Goal: Task Accomplishment & Management: Use online tool/utility

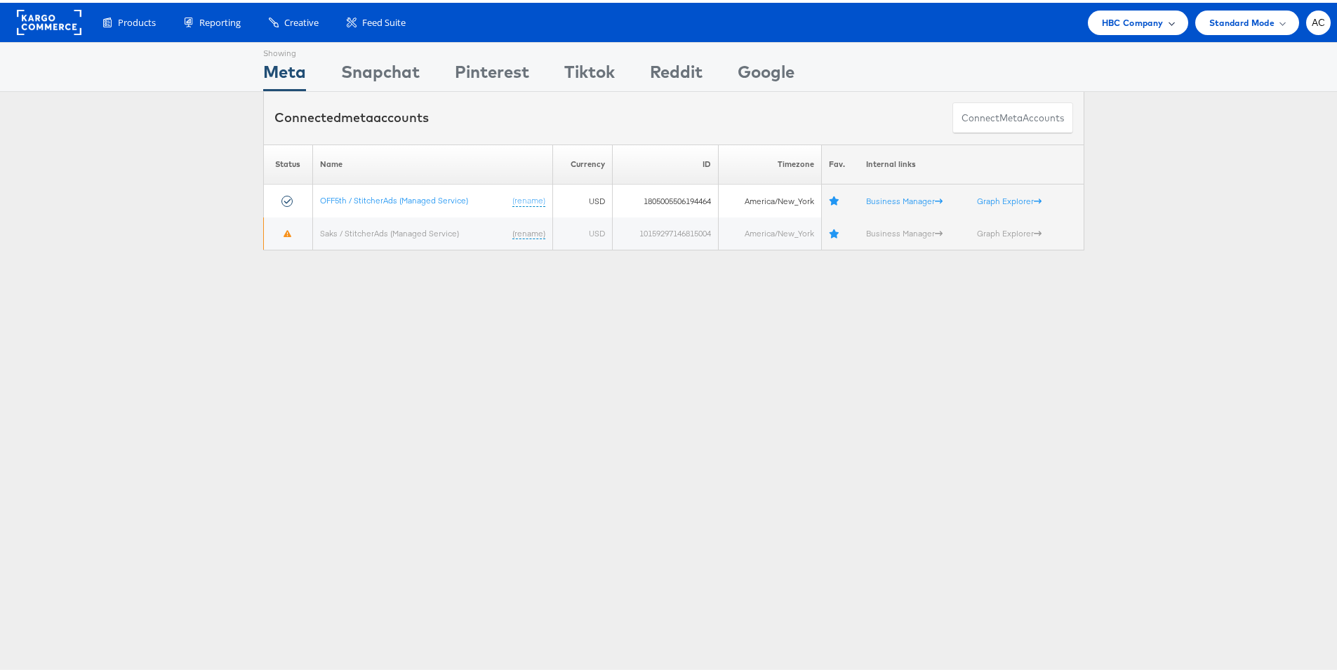
click at [1156, 26] on div "HBC Company" at bounding box center [1138, 20] width 72 height 15
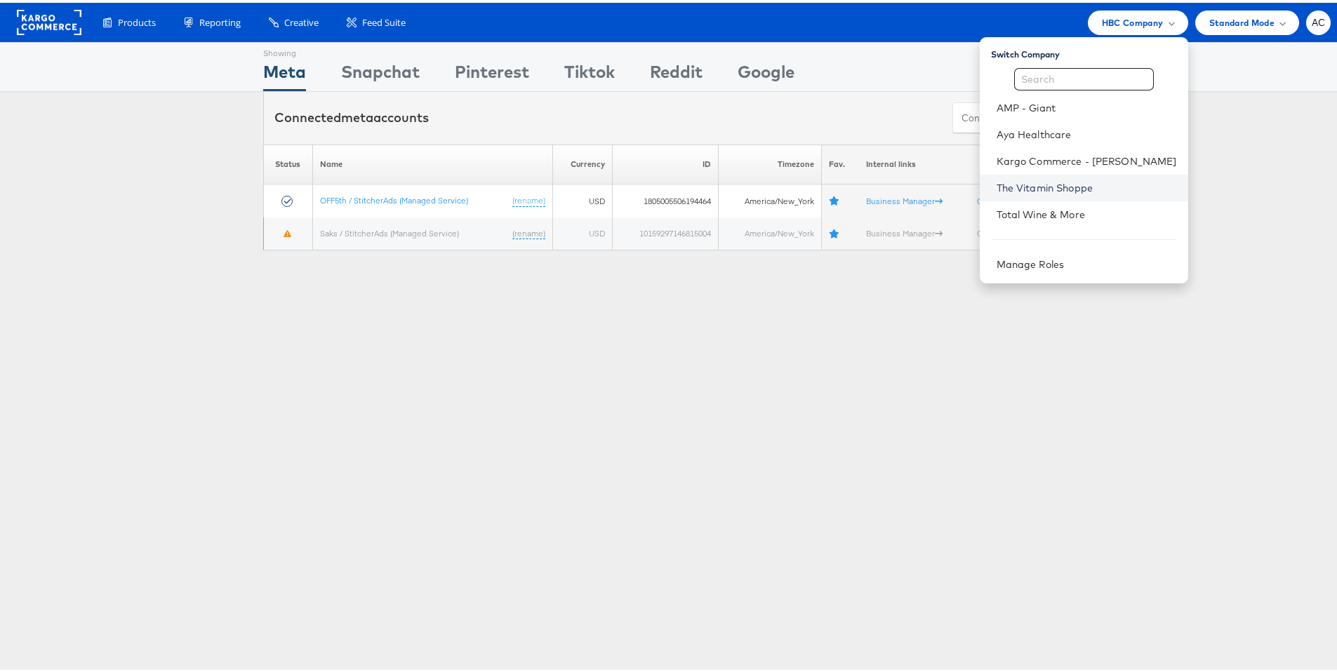
click at [1029, 188] on link "The Vitamin Shoppe" at bounding box center [1086, 185] width 180 height 14
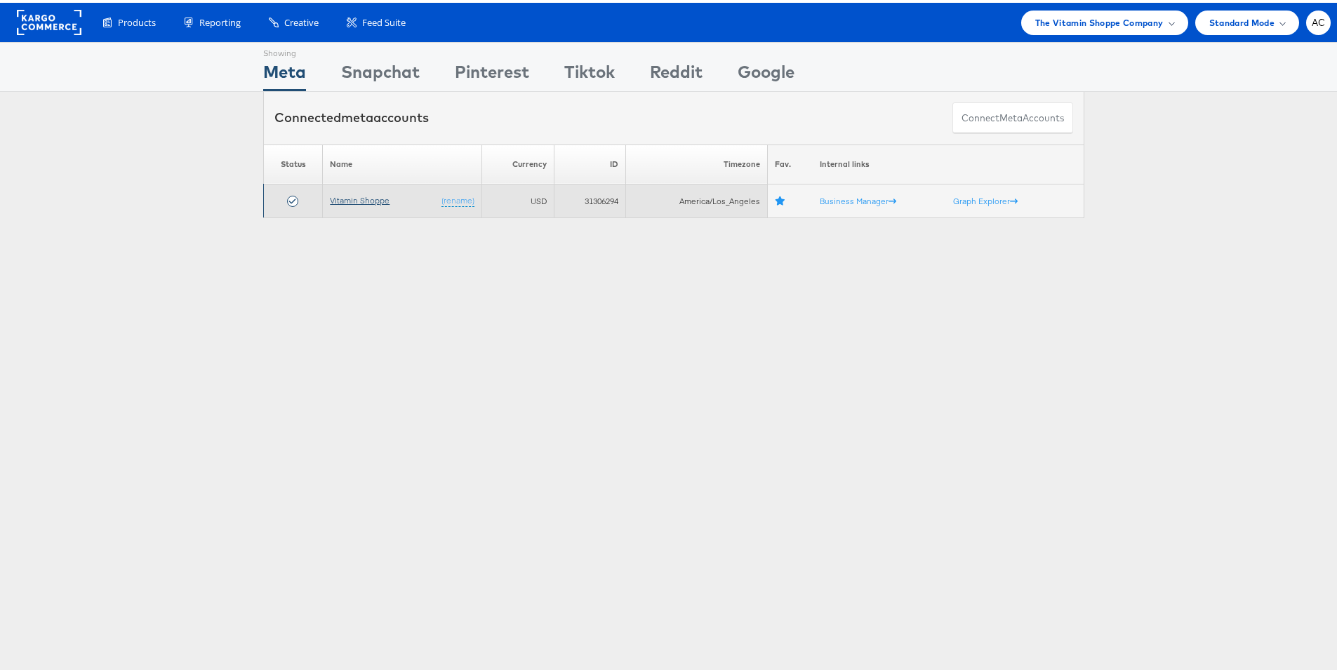
click at [363, 202] on link "Vitamin Shoppe" at bounding box center [360, 197] width 60 height 11
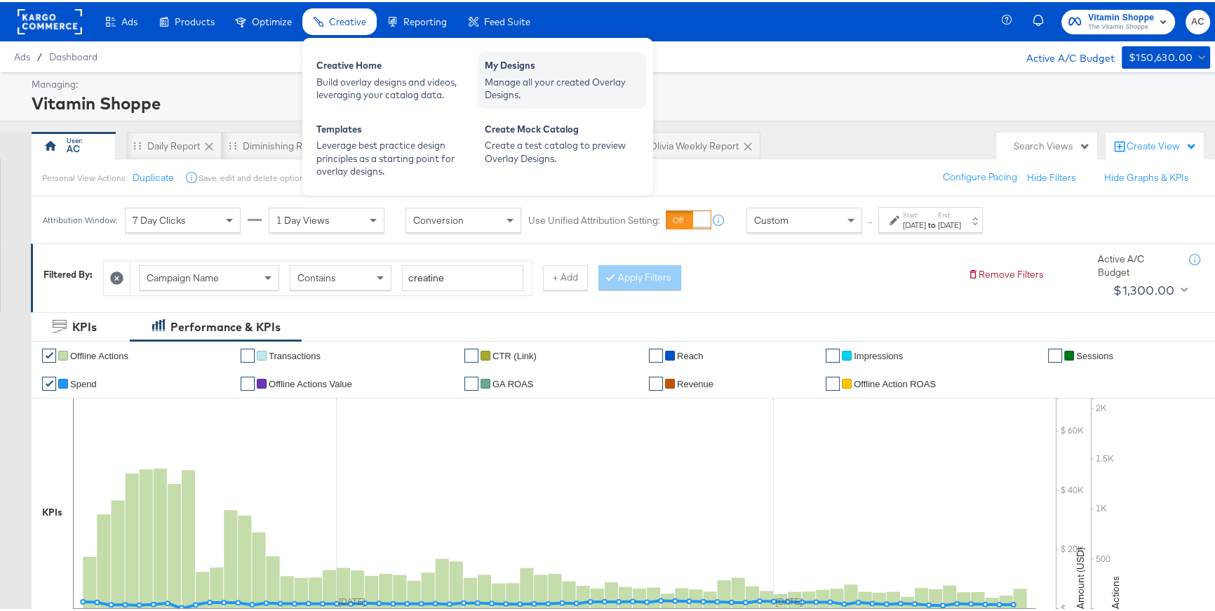
click at [508, 72] on div "My Designs" at bounding box center [562, 65] width 154 height 17
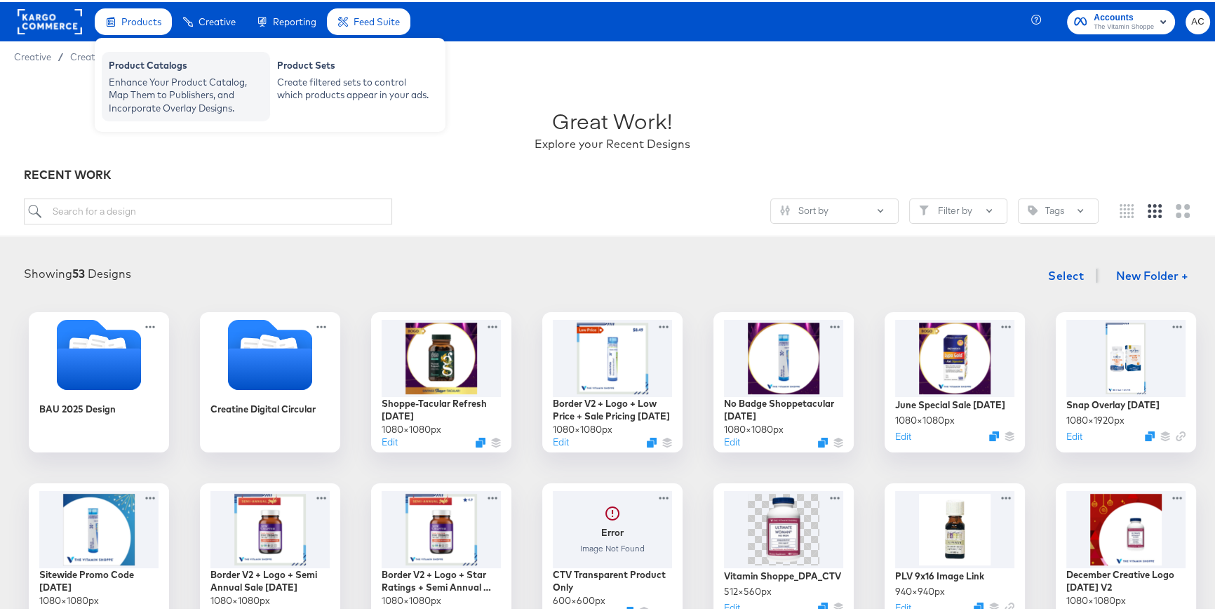
click at [155, 79] on div "Enhance Your Product Catalog, Map Them to Publishers, and Incorporate Overlay D…" at bounding box center [186, 93] width 154 height 39
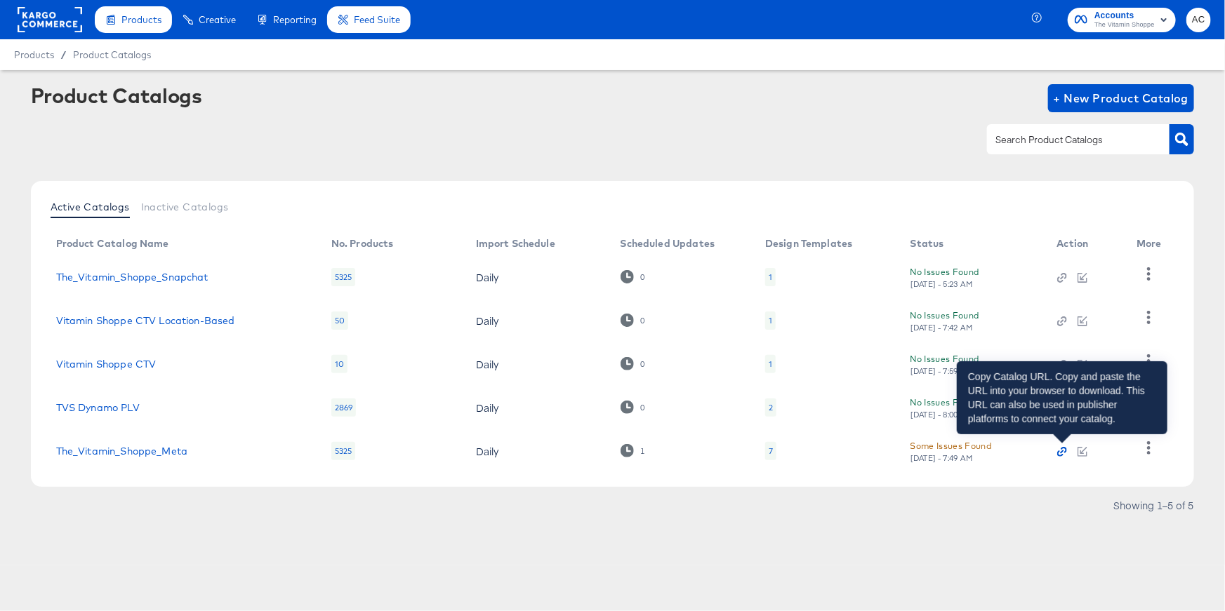
click at [1060, 451] on icon "button" at bounding box center [1062, 453] width 4 height 4
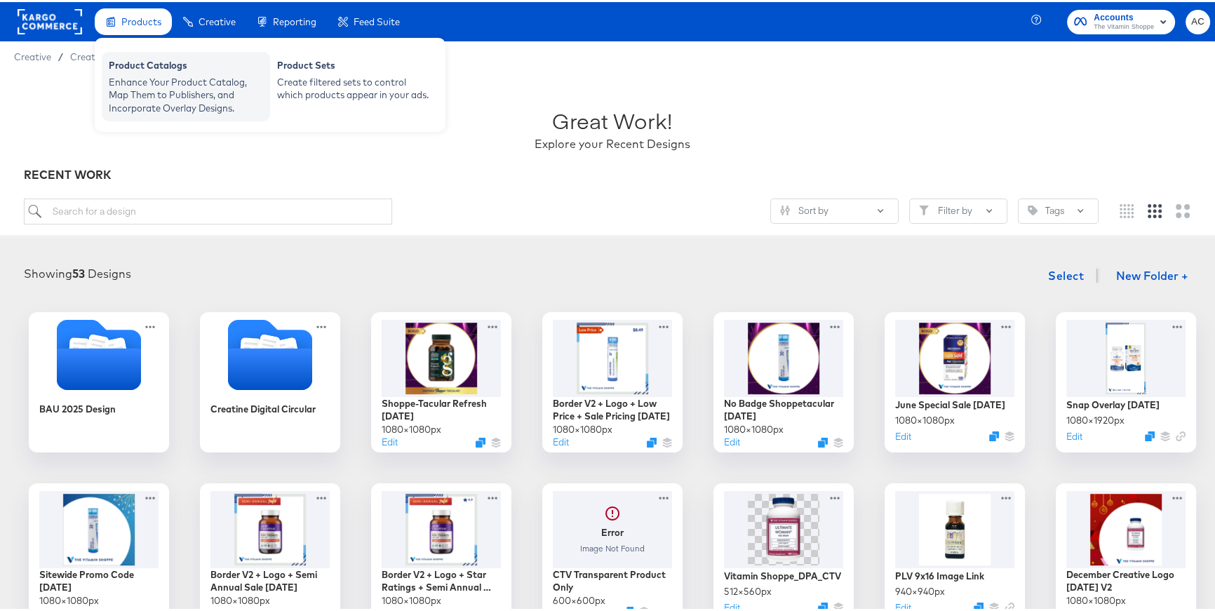
click at [250, 91] on div "Enhance Your Product Catalog, Map Them to Publishers, and Incorporate Overlay D…" at bounding box center [186, 93] width 154 height 39
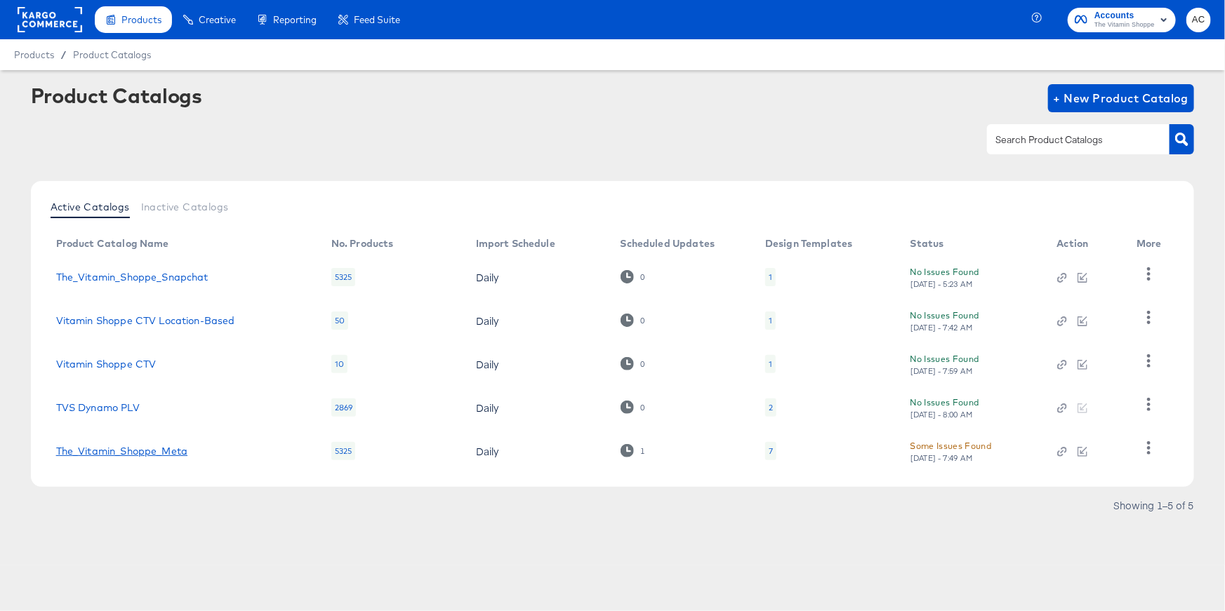
click at [149, 447] on link "The_Vitamin_Shoppe_Meta" at bounding box center [121, 451] width 131 height 11
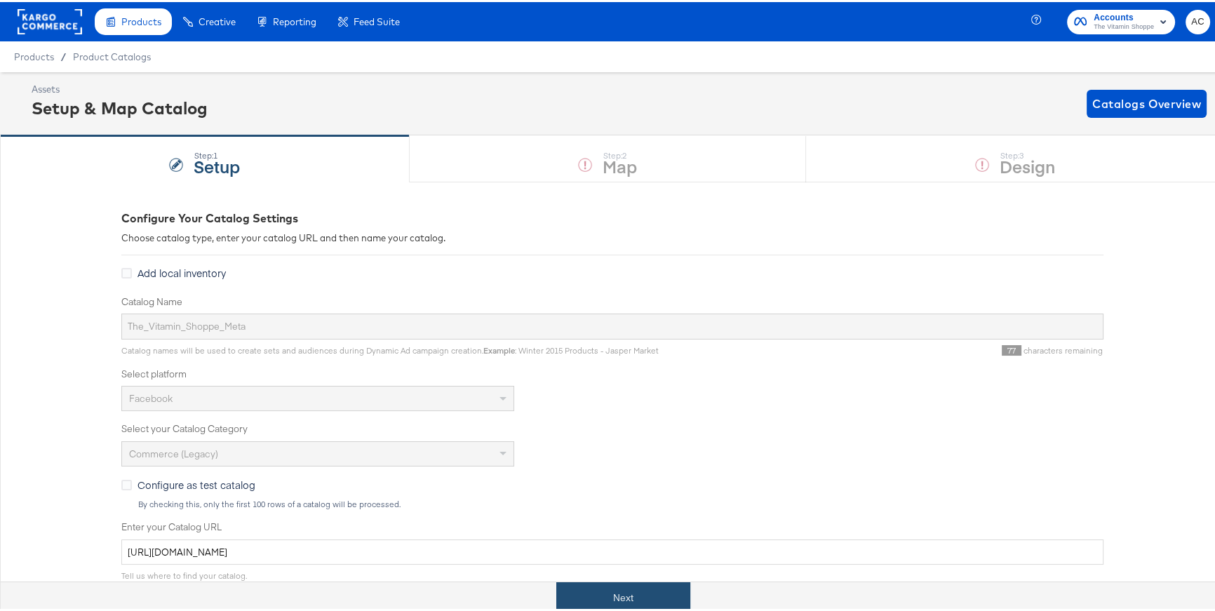
click at [653, 596] on button "Next" at bounding box center [623, 596] width 134 height 32
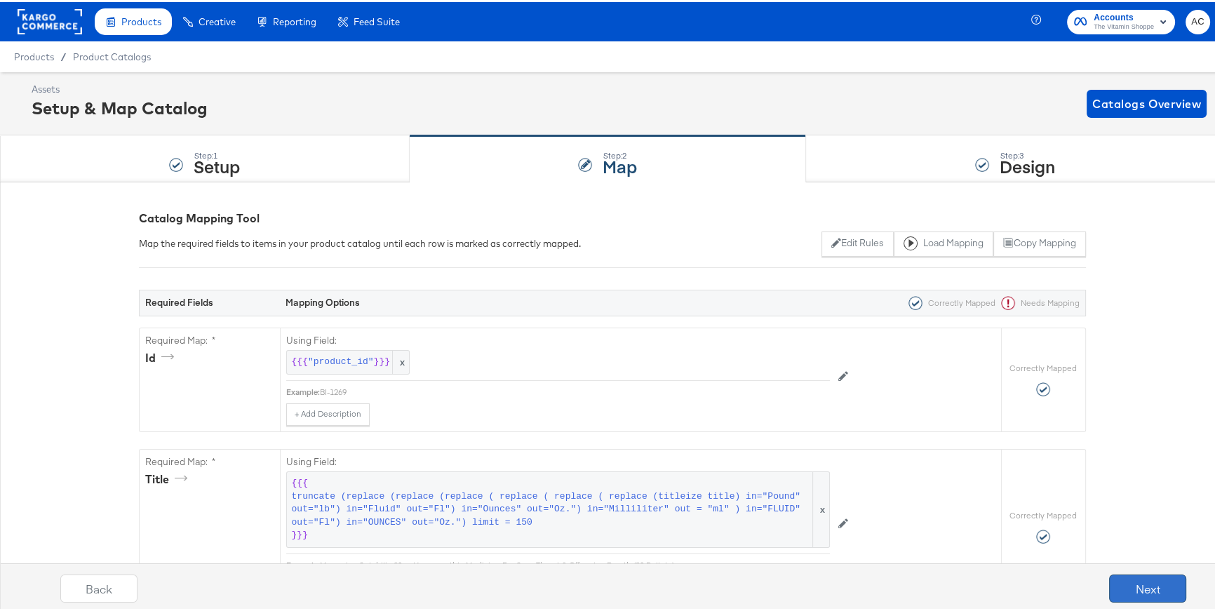
click at [1119, 592] on button "Next" at bounding box center [1147, 587] width 77 height 28
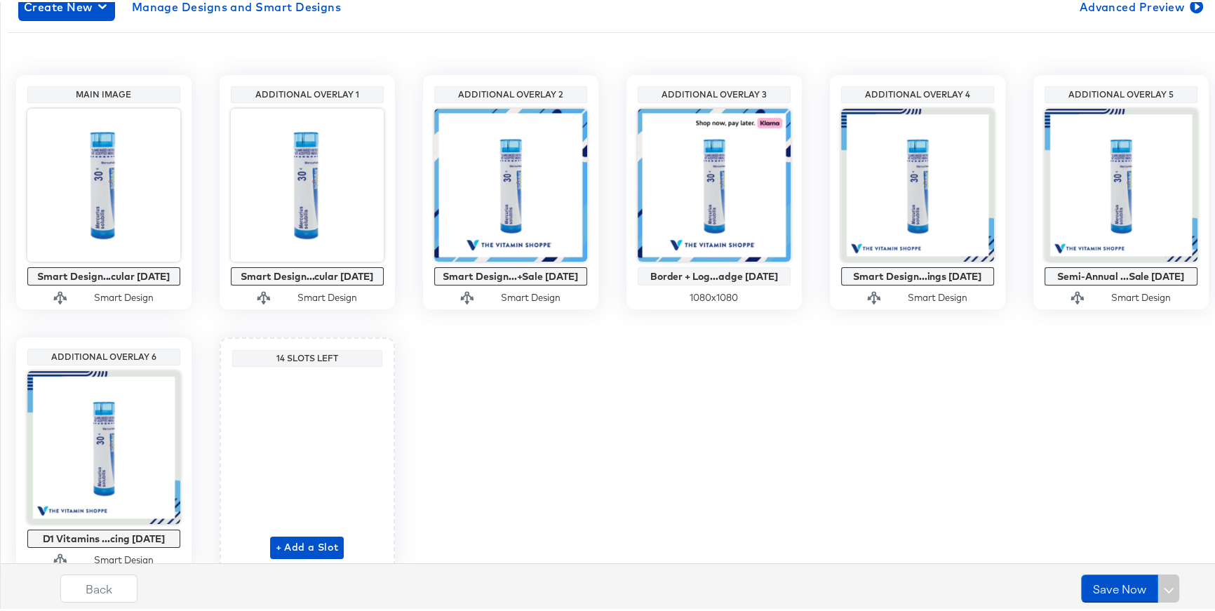
scroll to position [258, 0]
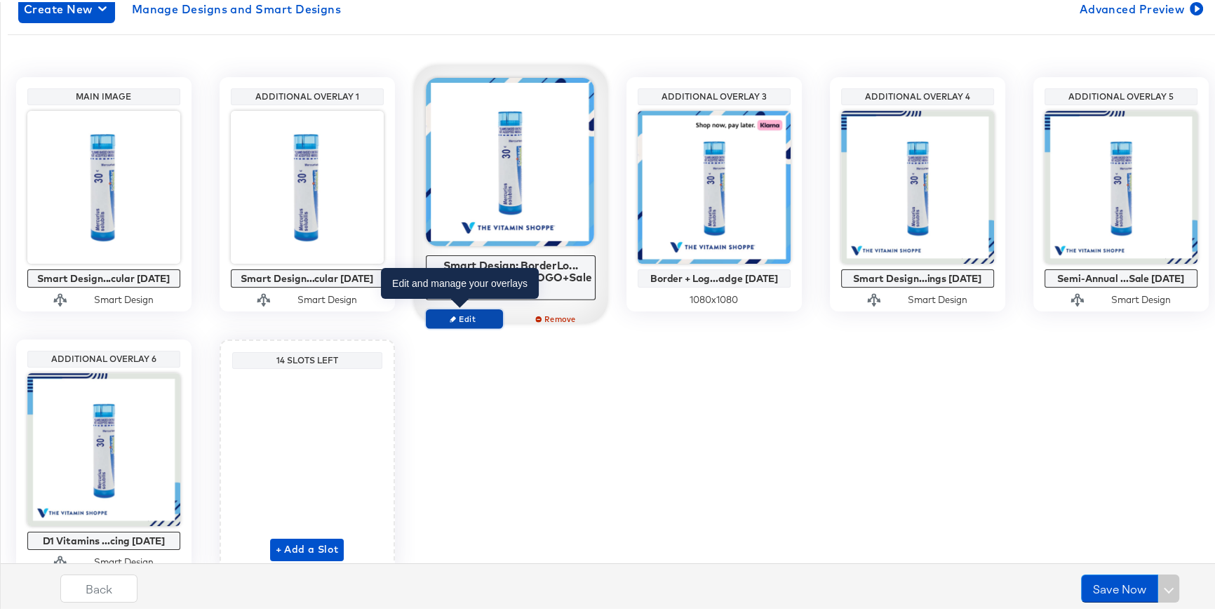
click at [472, 320] on span "Edit" at bounding box center [464, 317] width 65 height 11
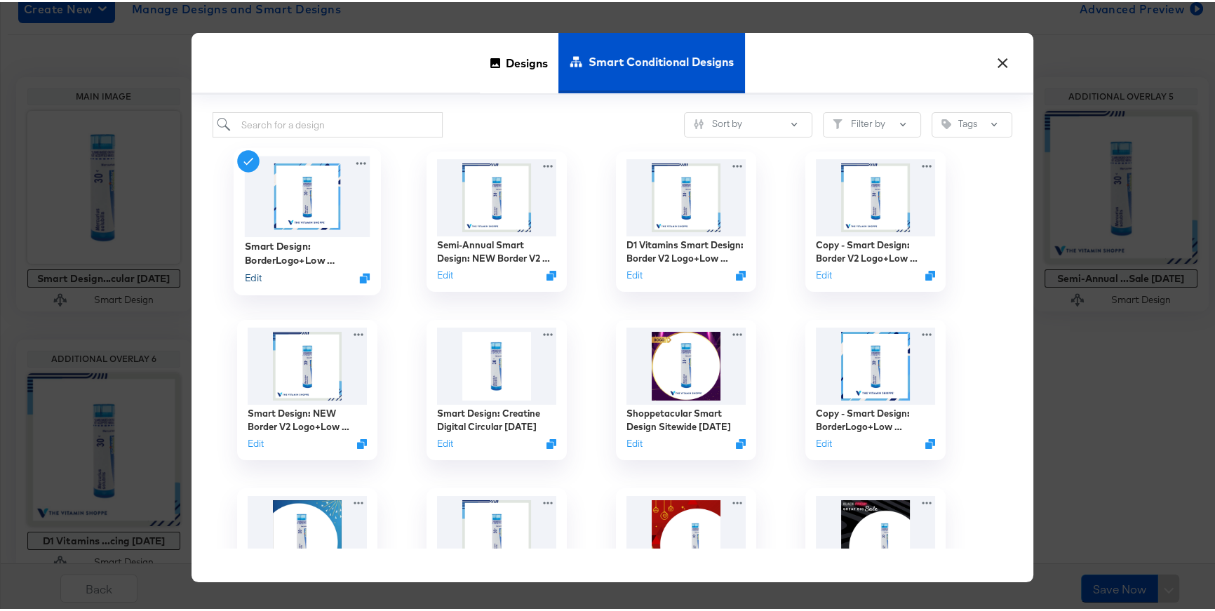
click at [253, 276] on button "Edit" at bounding box center [252, 275] width 17 height 13
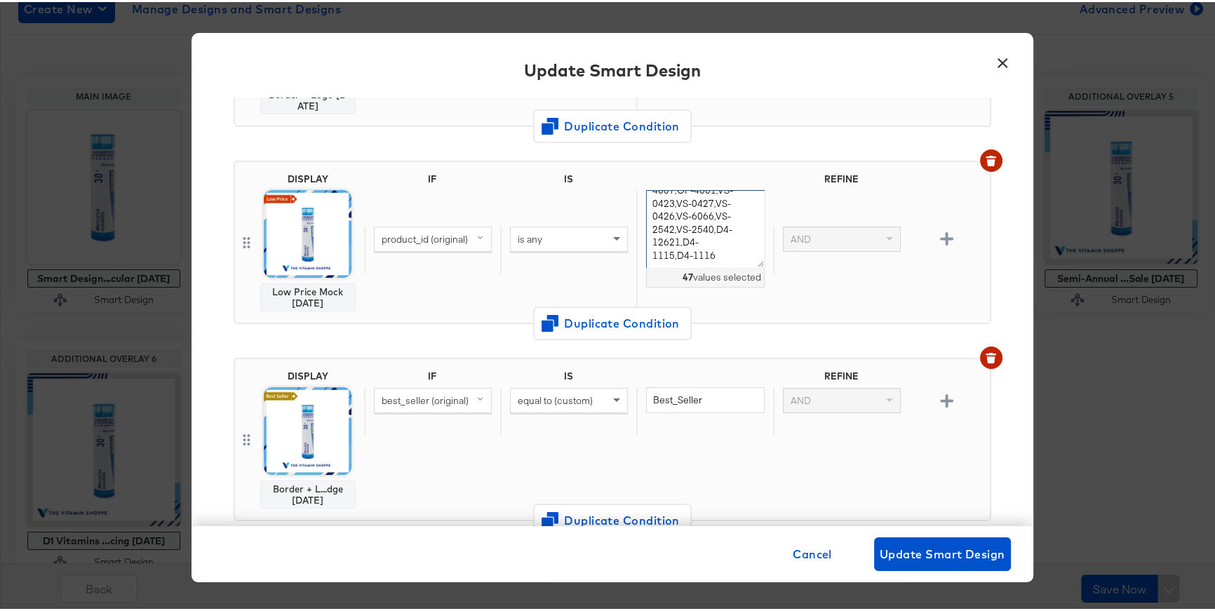
scroll to position [0, 0]
